Goal: Feedback & Contribution: Leave review/rating

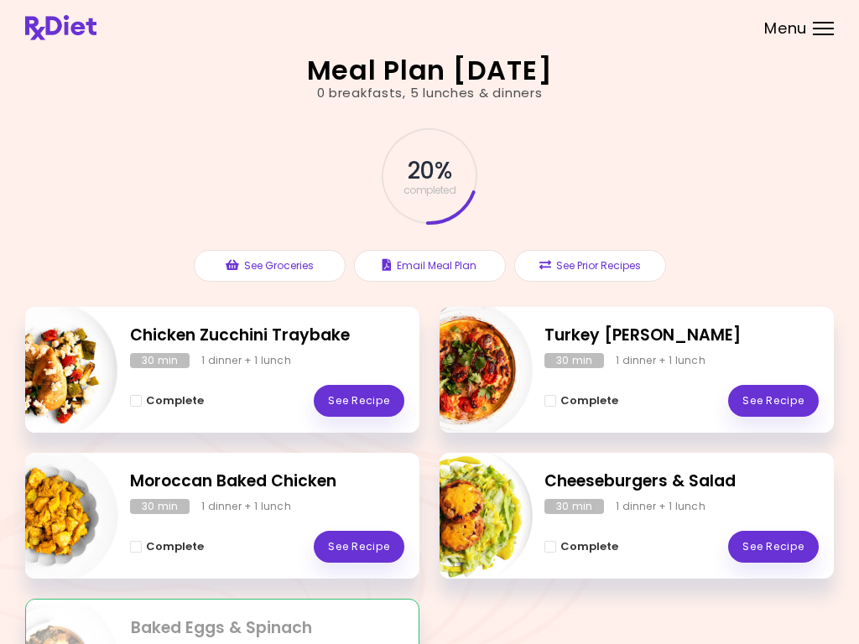
click at [755, 408] on link "See Recipe" at bounding box center [773, 401] width 91 height 32
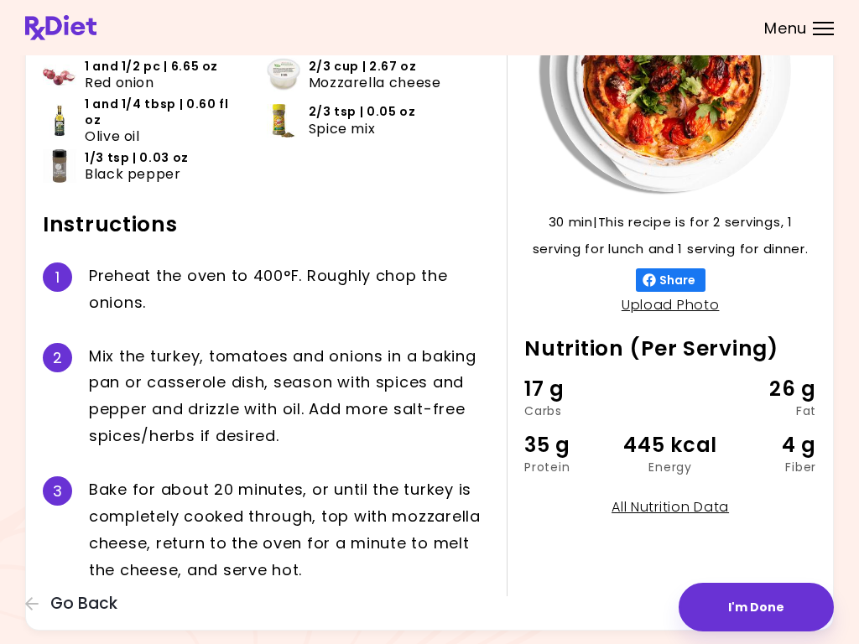
scroll to position [185, 0]
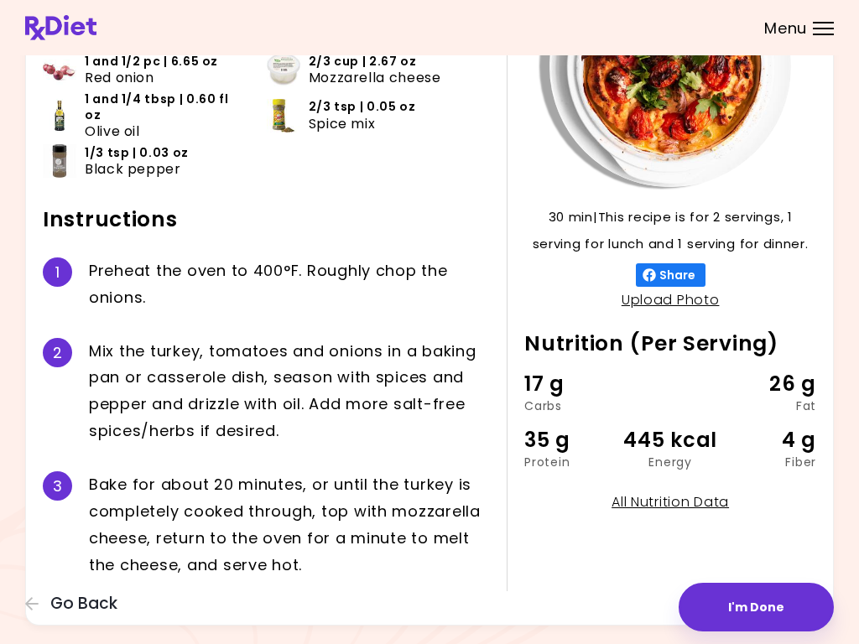
click at [753, 610] on button "I'm Done" at bounding box center [755, 607] width 155 height 49
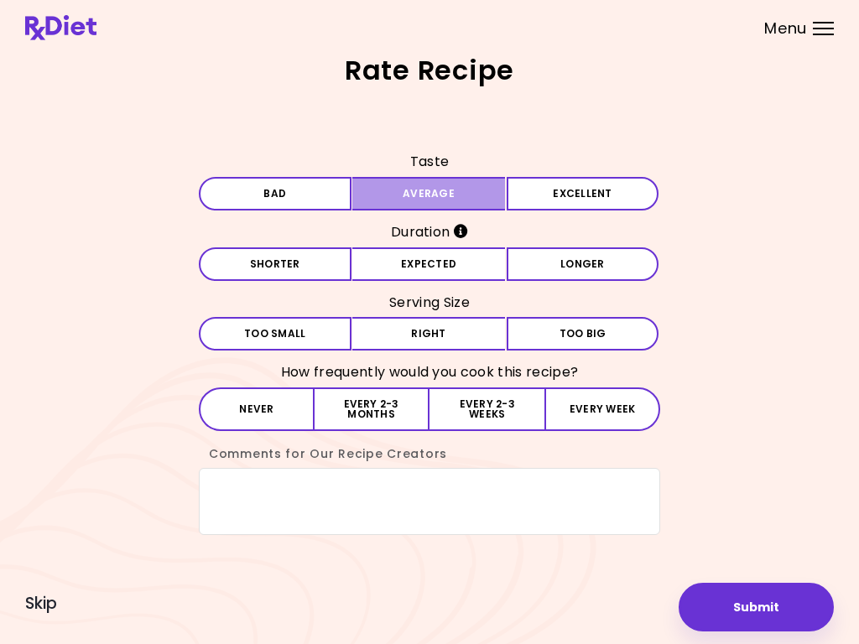
click at [462, 182] on button "Average" at bounding box center [428, 194] width 153 height 34
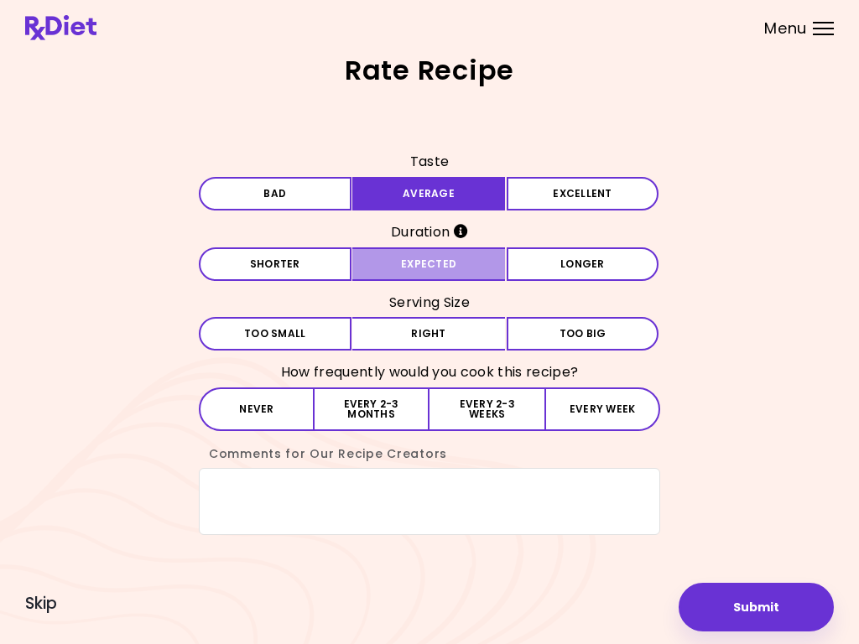
click at [462, 259] on button "Expected" at bounding box center [428, 264] width 153 height 34
click at [469, 331] on button "Right" at bounding box center [428, 334] width 153 height 34
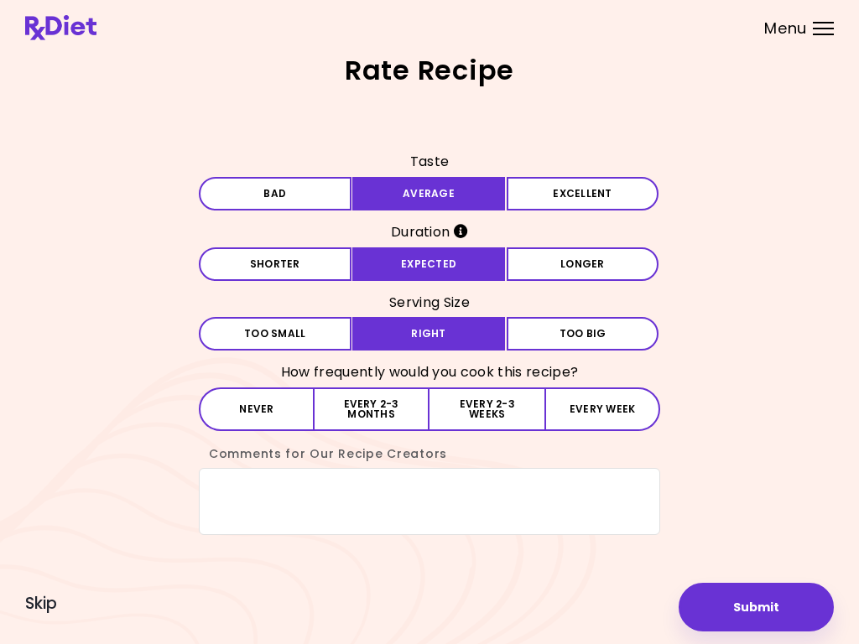
click at [384, 409] on button "Every 2-3 months" at bounding box center [371, 409] width 115 height 44
click at [757, 605] on button "Submit" at bounding box center [755, 607] width 155 height 49
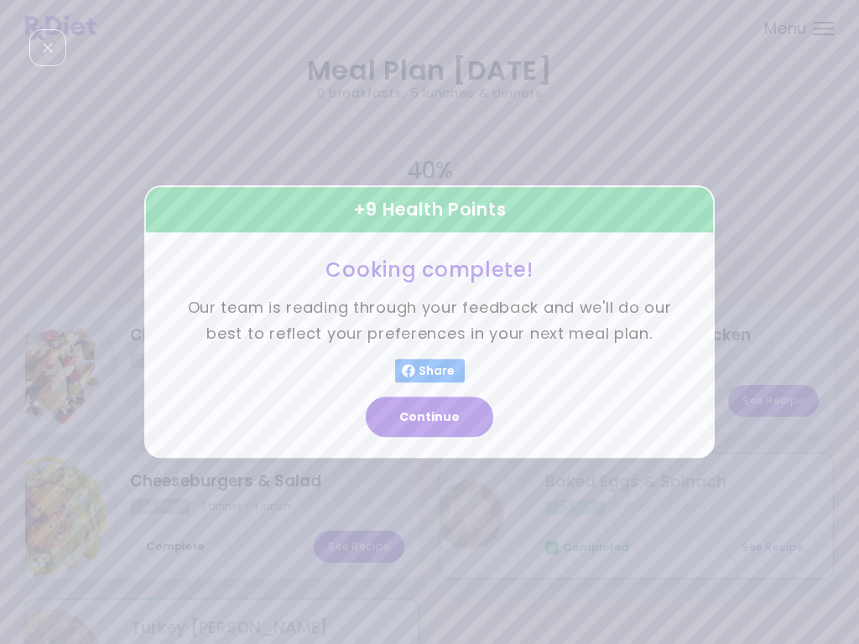
click at [429, 425] on button "Continue" at bounding box center [429, 417] width 127 height 40
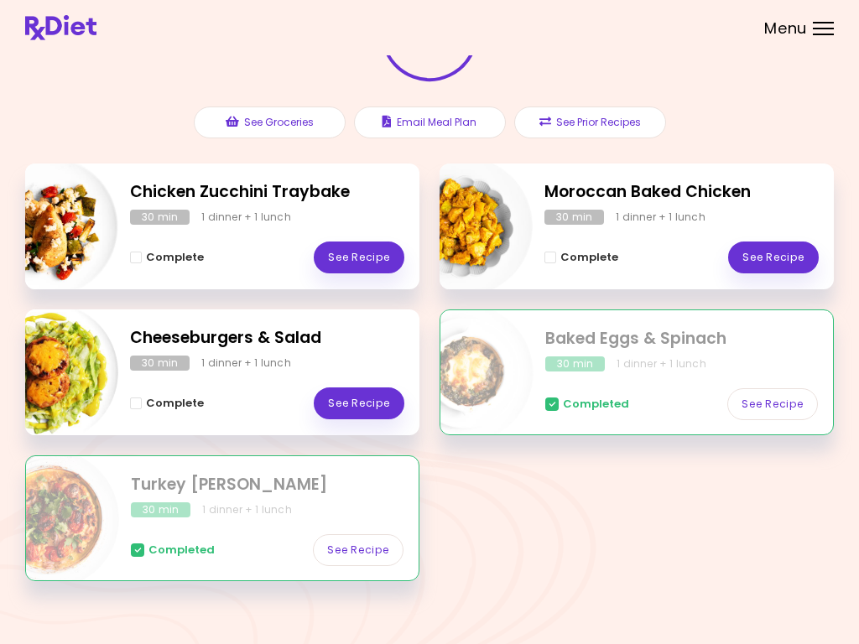
scroll to position [157, 0]
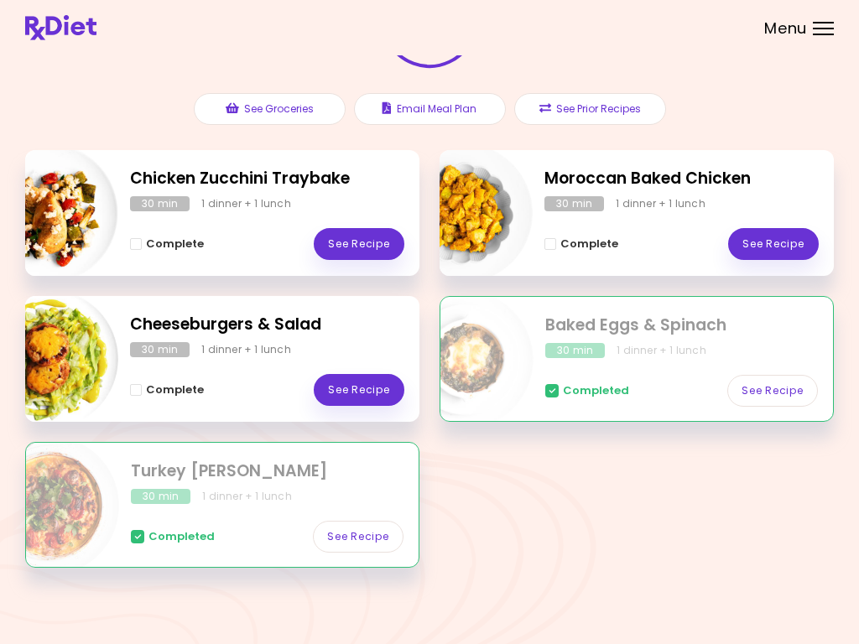
click at [366, 387] on link "See Recipe" at bounding box center [359, 390] width 91 height 32
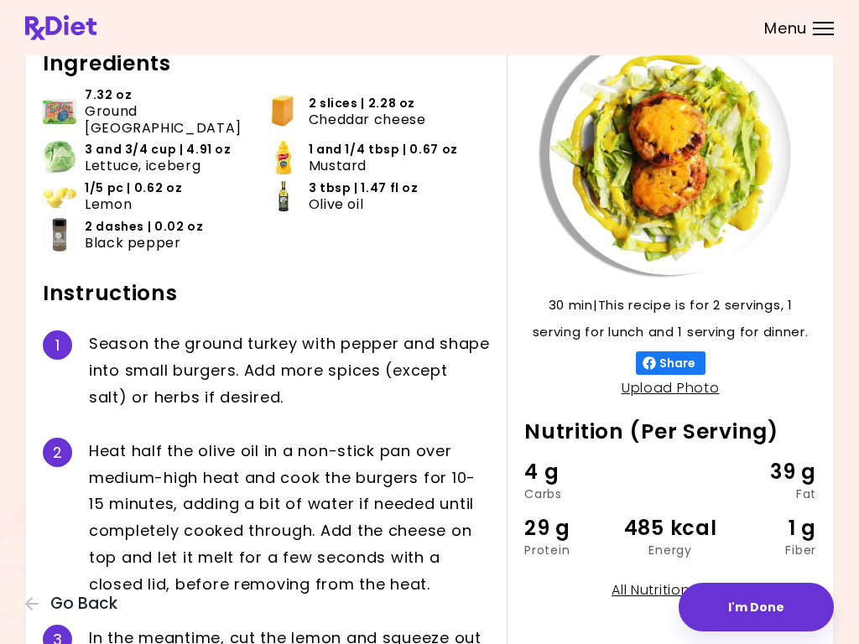
scroll to position [96, 0]
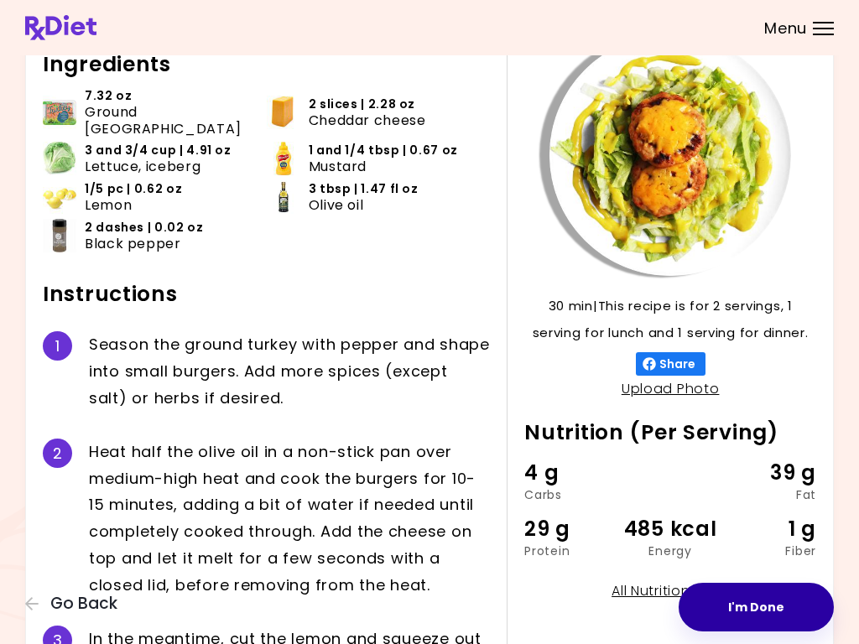
click at [758, 613] on button "I'm Done" at bounding box center [755, 607] width 155 height 49
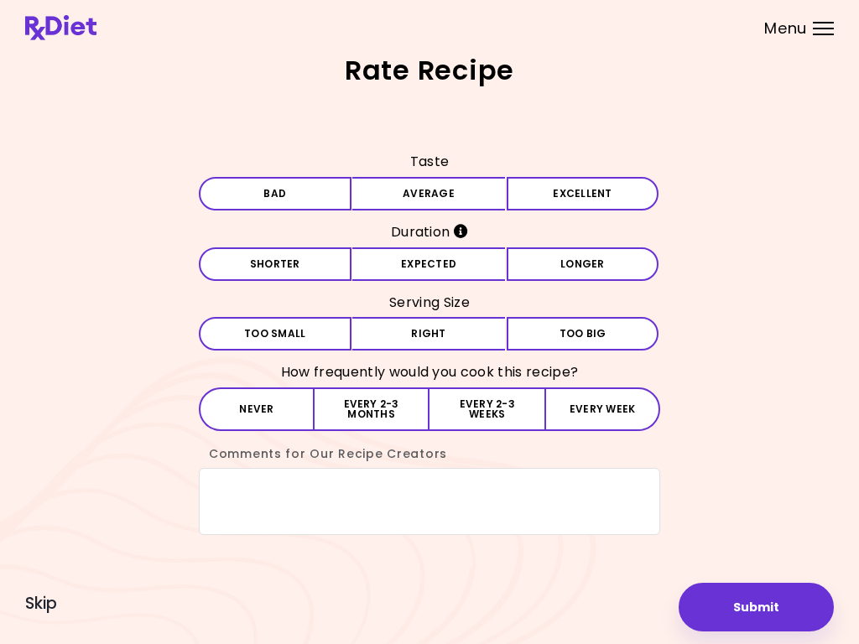
click at [459, 191] on button "Average" at bounding box center [428, 194] width 153 height 34
click at [455, 264] on button "Expected" at bounding box center [428, 264] width 153 height 34
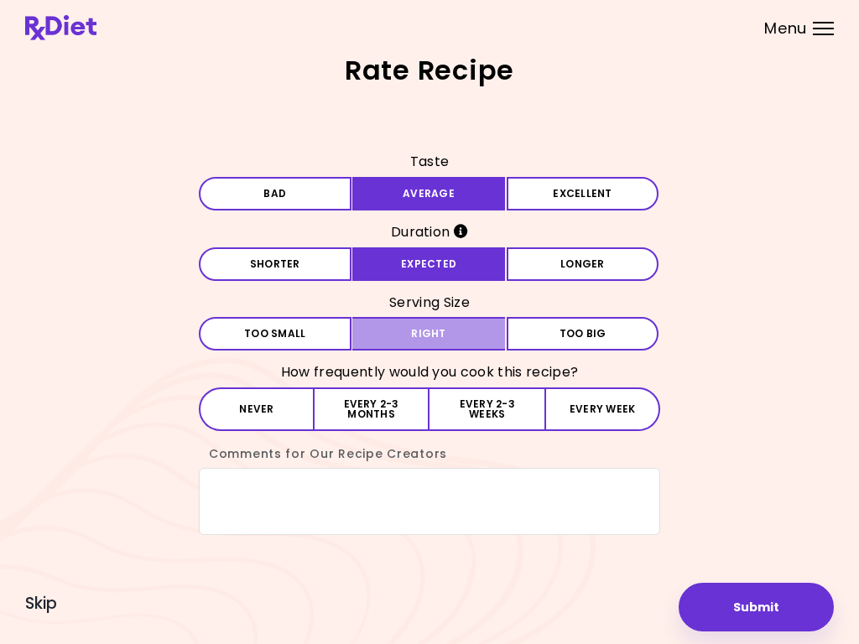
click at [450, 334] on button "Right" at bounding box center [428, 334] width 153 height 34
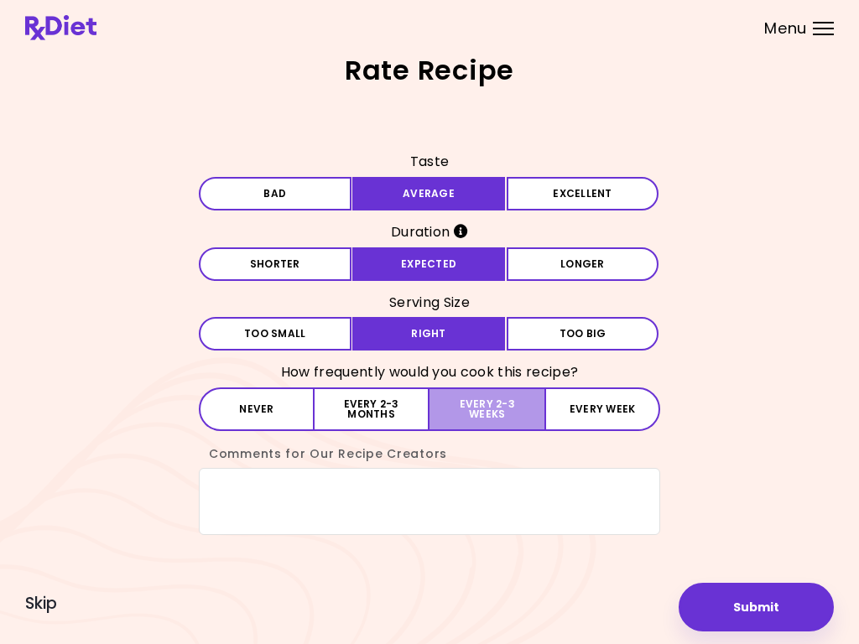
click at [493, 396] on button "Every 2-3 weeks" at bounding box center [486, 409] width 115 height 44
click at [253, 488] on textarea "Comments for Our Recipe Creators" at bounding box center [429, 501] width 461 height 67
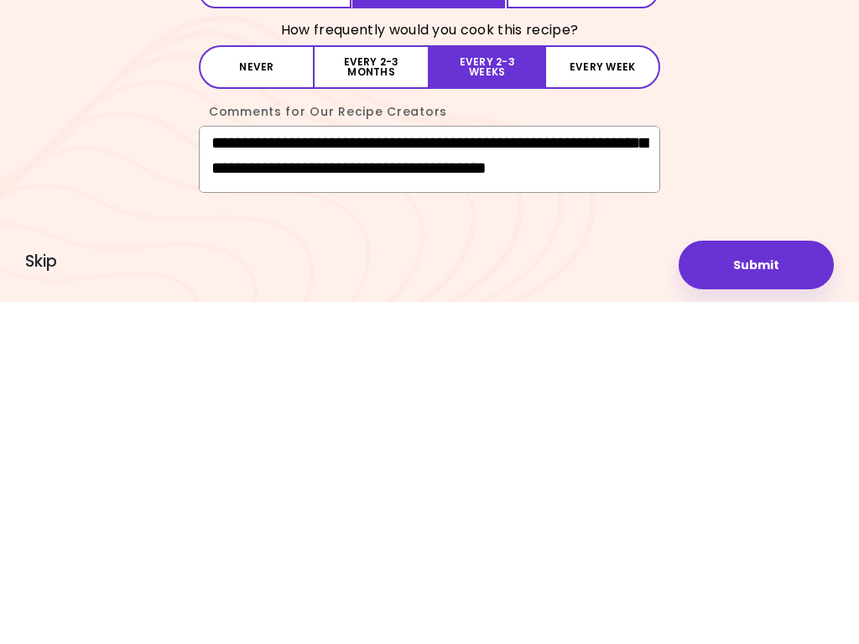
scroll to position [122, 0]
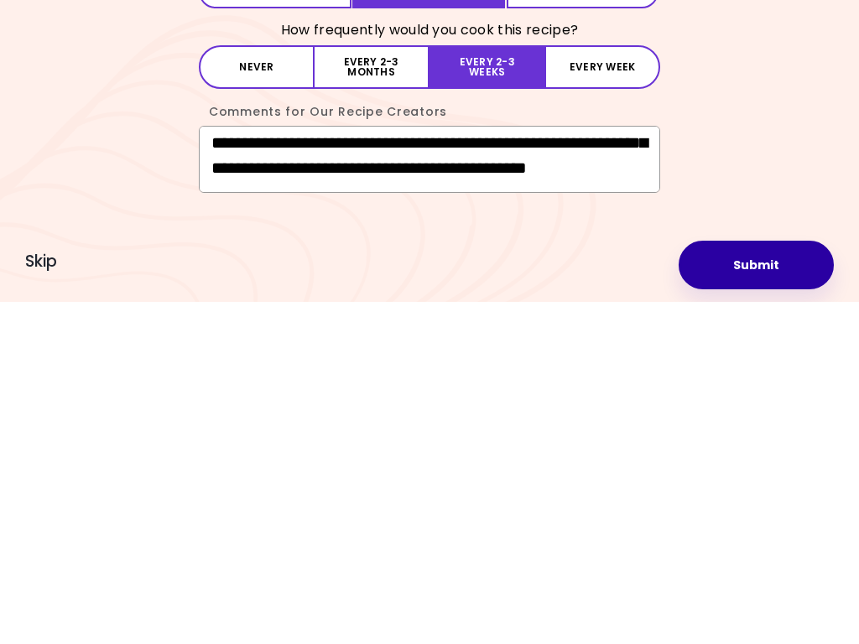
type textarea "**********"
click at [761, 583] on button "Submit" at bounding box center [755, 607] width 155 height 49
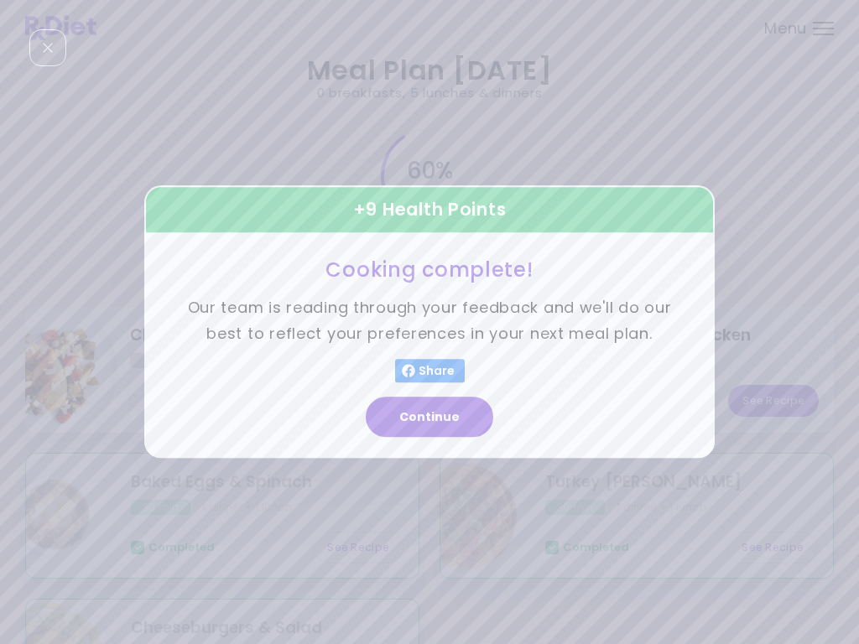
click at [443, 416] on button "Continue" at bounding box center [429, 417] width 127 height 40
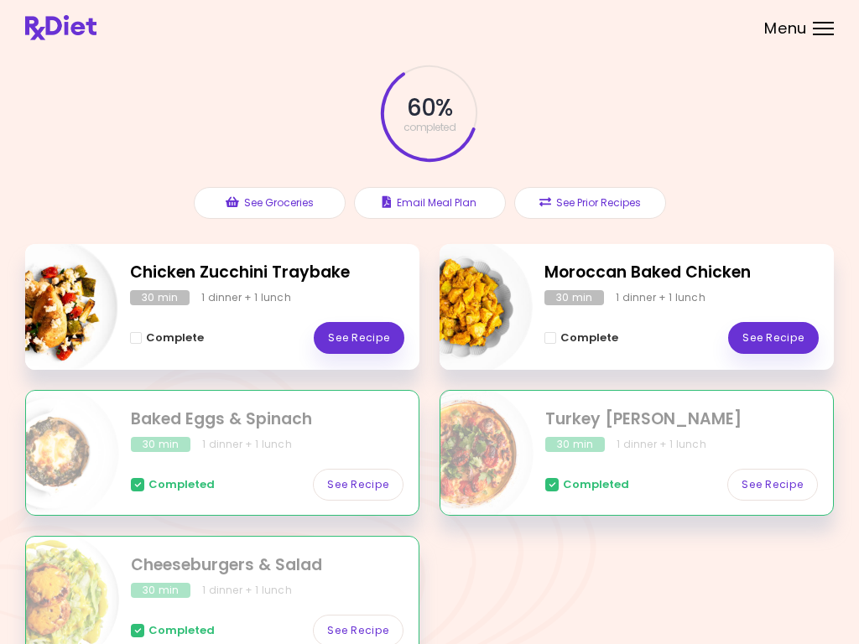
scroll to position [62, 0]
